Goal: Information Seeking & Learning: Learn about a topic

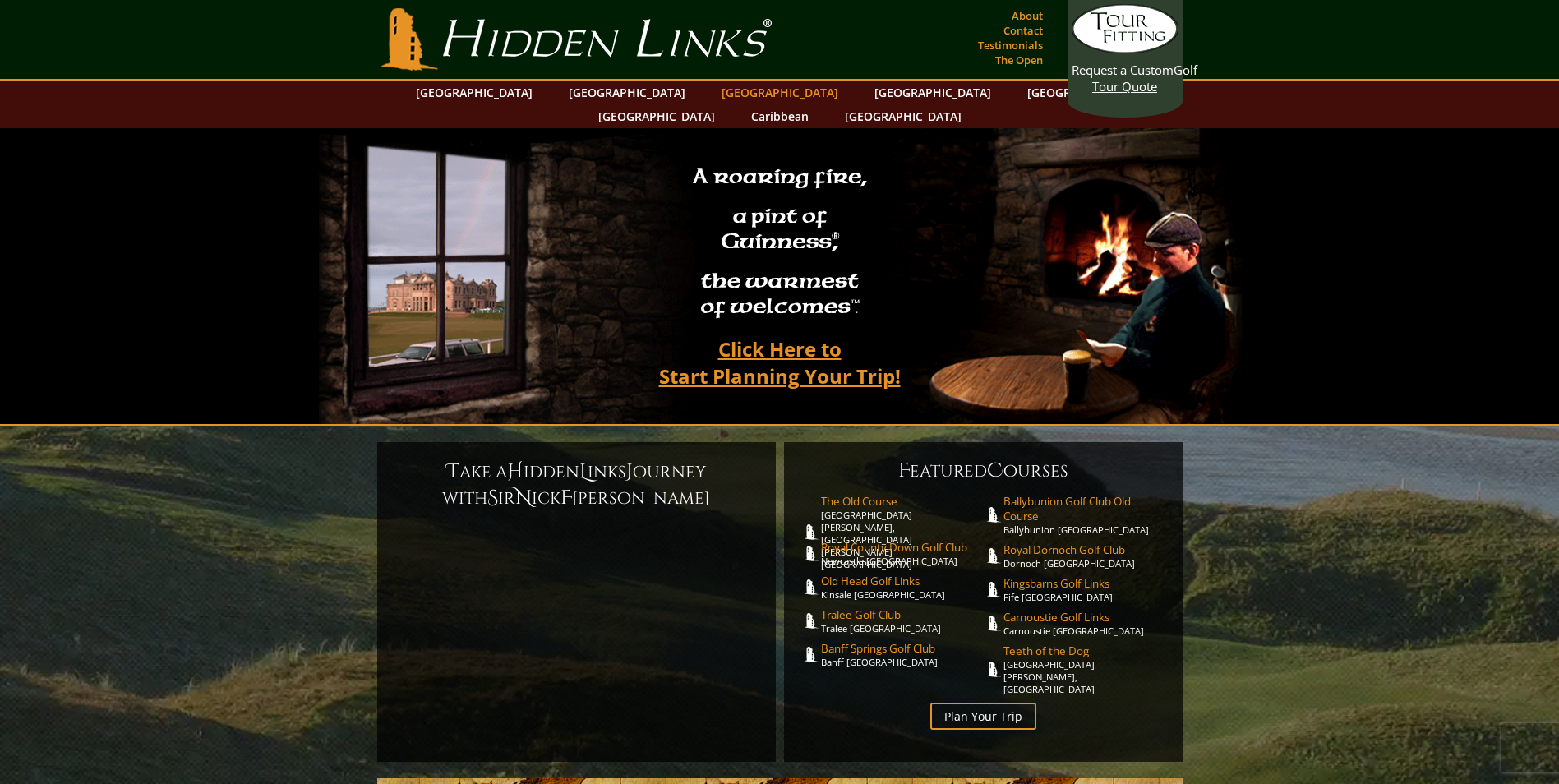
click at [714, 92] on link "[GEOGRAPHIC_DATA]" at bounding box center [780, 92] width 133 height 24
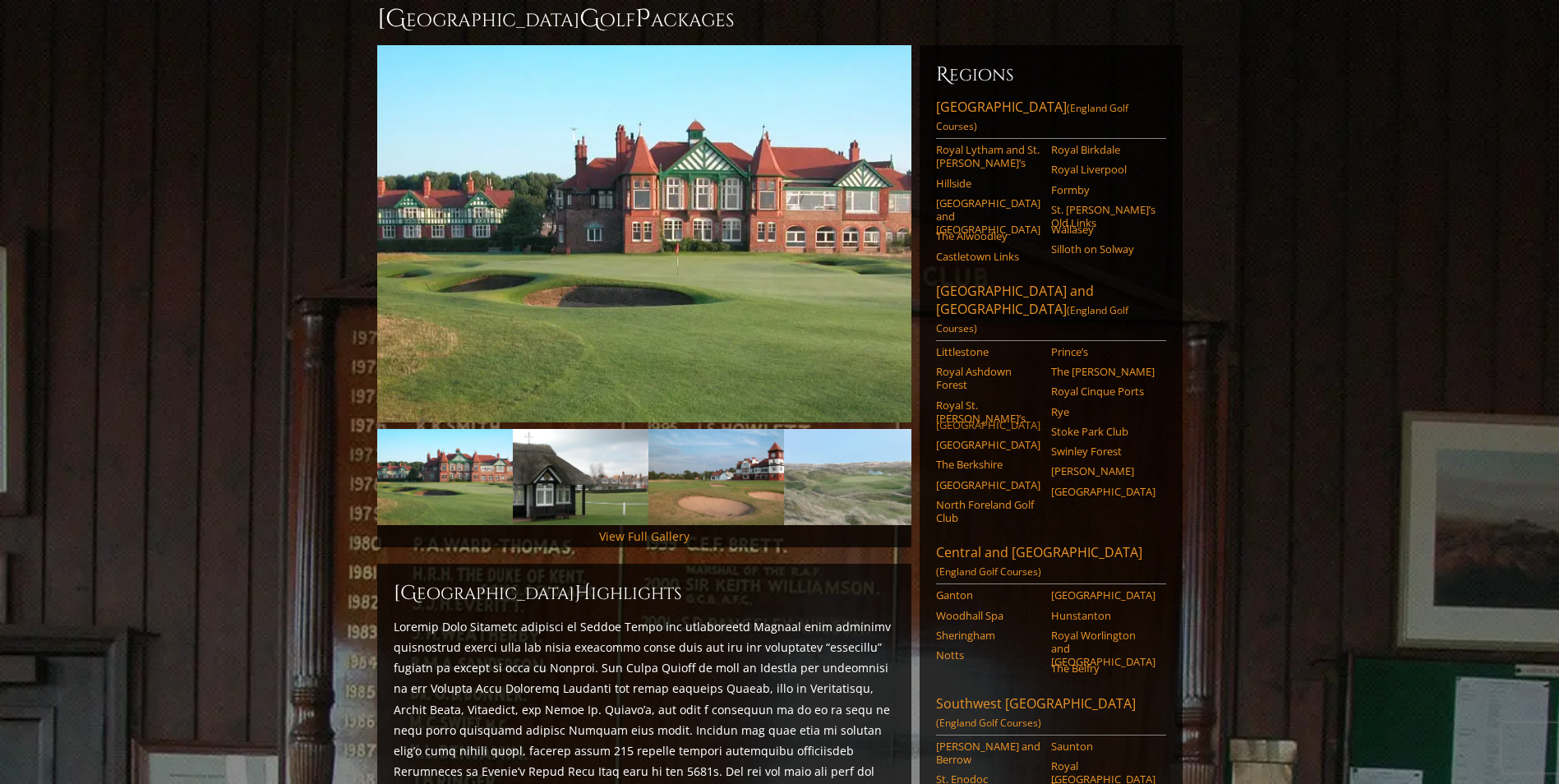
scroll to position [164, 0]
click at [1041, 281] on link "[GEOGRAPHIC_DATA] and [GEOGRAPHIC_DATA] (England Golf Courses)" at bounding box center [1051, 311] width 230 height 59
